Goal: Task Accomplishment & Management: Manage account settings

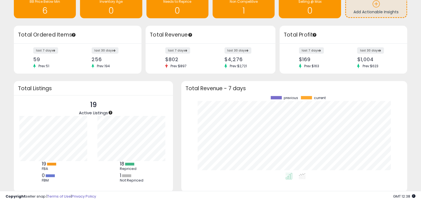
scroll to position [25, 0]
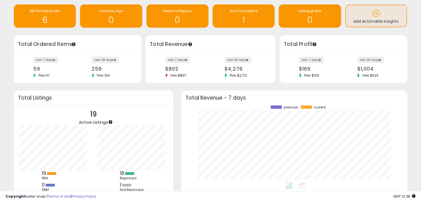
click at [94, 58] on label "last 30 days" at bounding box center [105, 60] width 27 height 7
click at [49, 59] on label "last 7 days" at bounding box center [45, 60] width 25 height 7
click at [97, 62] on label "last 30 days" at bounding box center [105, 60] width 27 height 7
click at [175, 61] on label "last 7 days" at bounding box center [177, 60] width 25 height 7
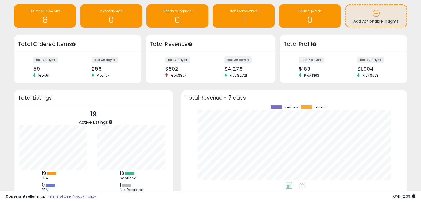
click at [230, 61] on label "last 30 days" at bounding box center [238, 60] width 27 height 7
click at [308, 60] on label "last 7 days" at bounding box center [311, 60] width 25 height 7
click at [369, 61] on label "last 30 days" at bounding box center [370, 60] width 27 height 7
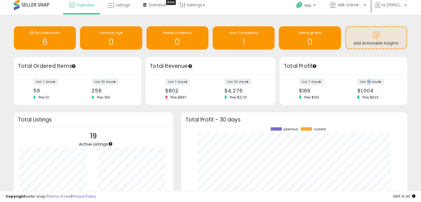
scroll to position [0, 0]
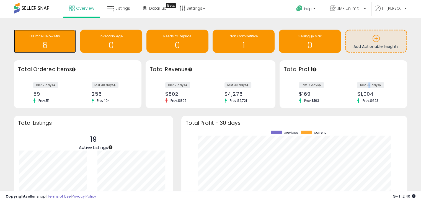
click at [54, 41] on h1 "6" at bounding box center [45, 45] width 57 height 9
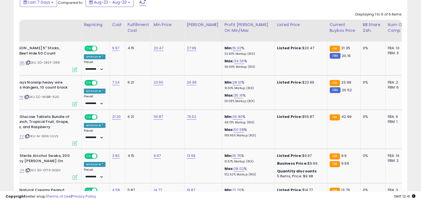
scroll to position [0, 43]
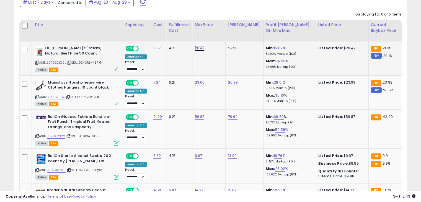
click at [198, 48] on link "20.47" at bounding box center [200, 48] width 10 height 6
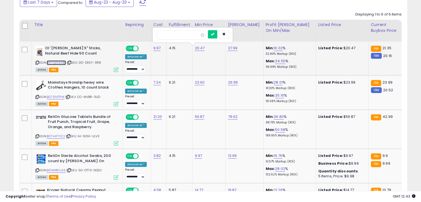
click at [55, 61] on link "B07QZCK2BL" at bounding box center [56, 62] width 19 height 5
click at [181, 34] on input "*****" at bounding box center [181, 34] width 49 height 9
type input "*****"
click at [214, 35] on icon "submit" at bounding box center [212, 33] width 3 height 3
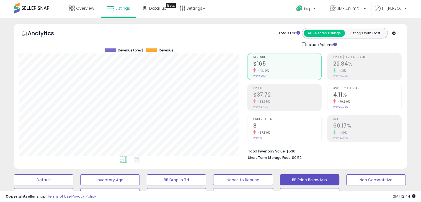
scroll to position [0, 0]
click at [87, 9] on span "Overview" at bounding box center [85, 9] width 18 height 6
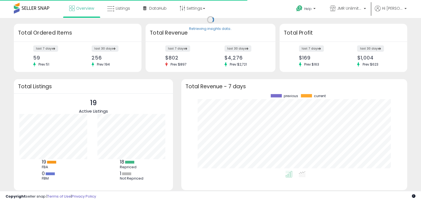
scroll to position [77, 215]
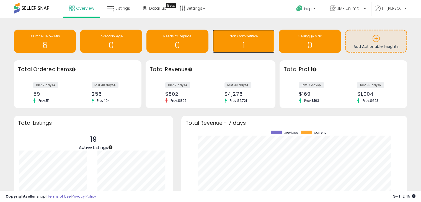
click at [254, 47] on h1 "1" at bounding box center [243, 45] width 57 height 9
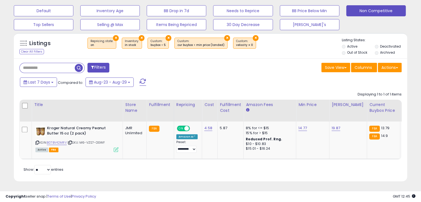
scroll to position [173, 0]
click at [61, 140] on link "B07BV42MRV" at bounding box center [57, 142] width 20 height 5
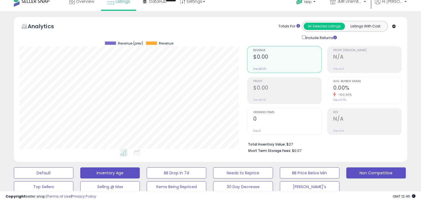
scroll to position [0, 0]
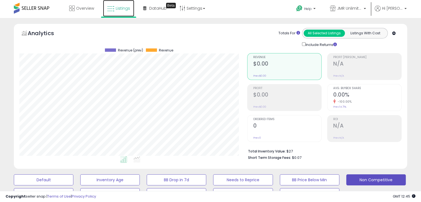
click at [120, 9] on span "Listings" at bounding box center [123, 9] width 14 height 6
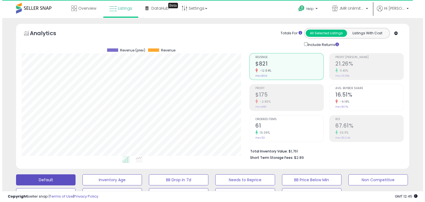
scroll to position [113, 228]
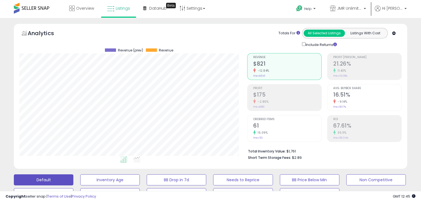
click at [264, 75] on small "Prev: $941" at bounding box center [259, 75] width 12 height 3
click at [262, 61] on h2 "$821" at bounding box center [287, 64] width 68 height 7
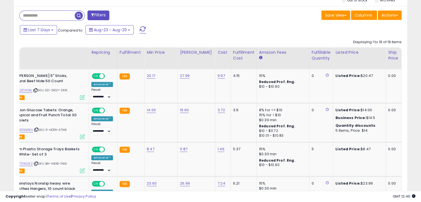
scroll to position [0, 47]
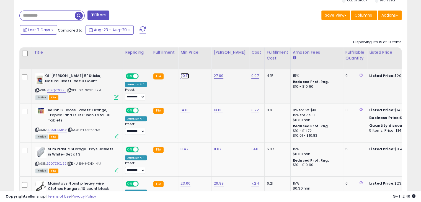
click at [183, 76] on link "20.17" at bounding box center [185, 76] width 9 height 6
type input "*****"
click at [200, 63] on icon "submit" at bounding box center [197, 61] width 3 height 3
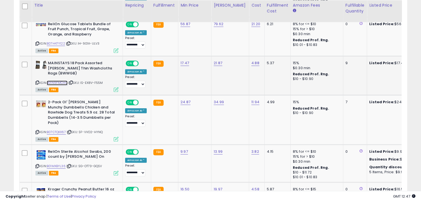
click at [59, 81] on link "B01N9FMCHO" at bounding box center [57, 83] width 21 height 5
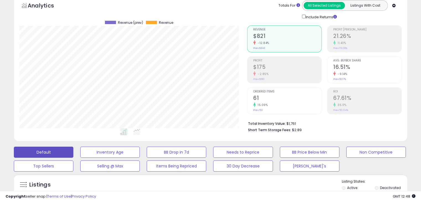
scroll to position [0, 0]
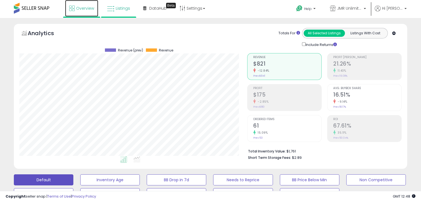
click at [84, 8] on span "Overview" at bounding box center [85, 9] width 18 height 6
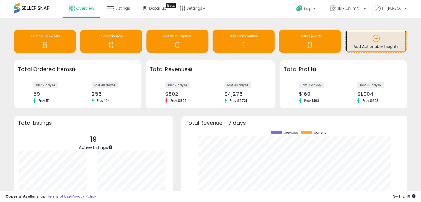
click at [375, 38] on icon at bounding box center [377, 39] width 8 height 8
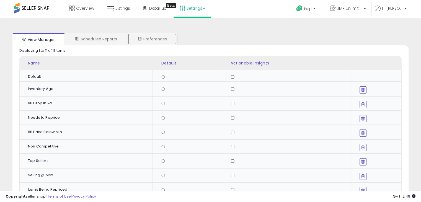
click at [150, 37] on link "Preferences" at bounding box center [152, 39] width 49 height 12
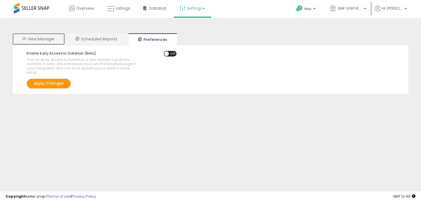
click at [40, 41] on link "View Manager" at bounding box center [38, 39] width 52 height 12
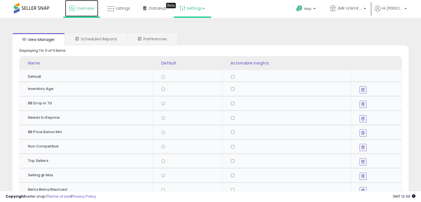
click at [81, 8] on span "Overview" at bounding box center [85, 9] width 18 height 6
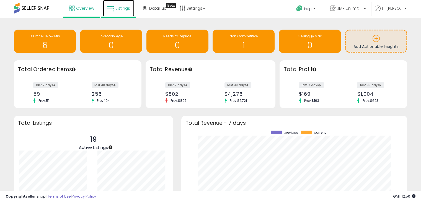
click at [121, 9] on span "Listings" at bounding box center [123, 9] width 14 height 6
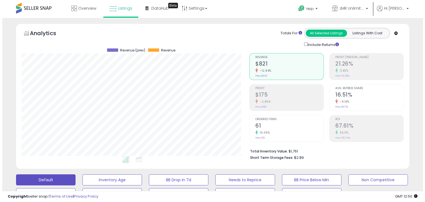
scroll to position [113, 228]
click at [345, 96] on h2 "16.51%" at bounding box center [367, 95] width 68 height 7
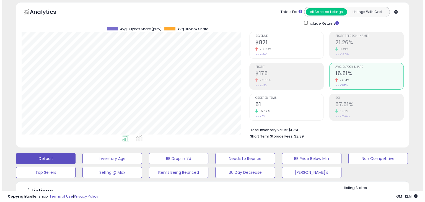
scroll to position [28, 0]
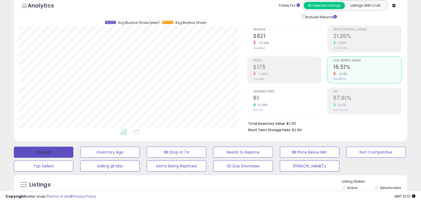
click at [38, 150] on button "Default" at bounding box center [44, 152] width 60 height 11
click at [287, 36] on h2 "$821" at bounding box center [287, 36] width 68 height 7
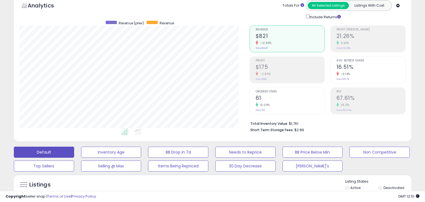
scroll to position [276865, 276751]
click at [364, 37] on h2 "21.26%" at bounding box center [367, 36] width 68 height 7
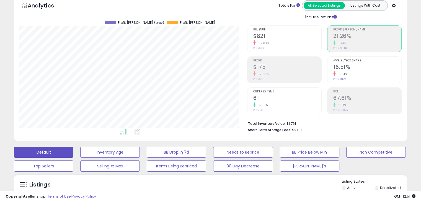
click at [299, 71] on div "-2.85%" at bounding box center [287, 73] width 68 height 5
click at [287, 97] on h2 "61" at bounding box center [287, 98] width 68 height 7
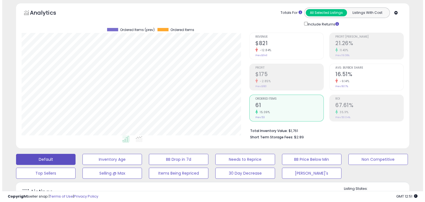
scroll to position [0, 0]
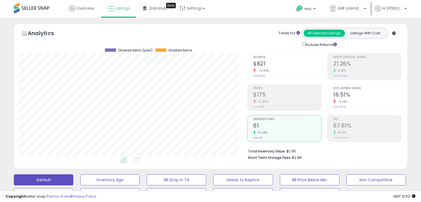
click at [292, 69] on div "-12.84%" at bounding box center [287, 70] width 68 height 5
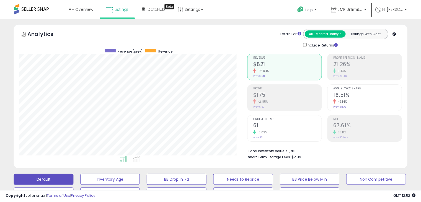
scroll to position [276865, 276751]
